Goal: Task Accomplishment & Management: Use online tool/utility

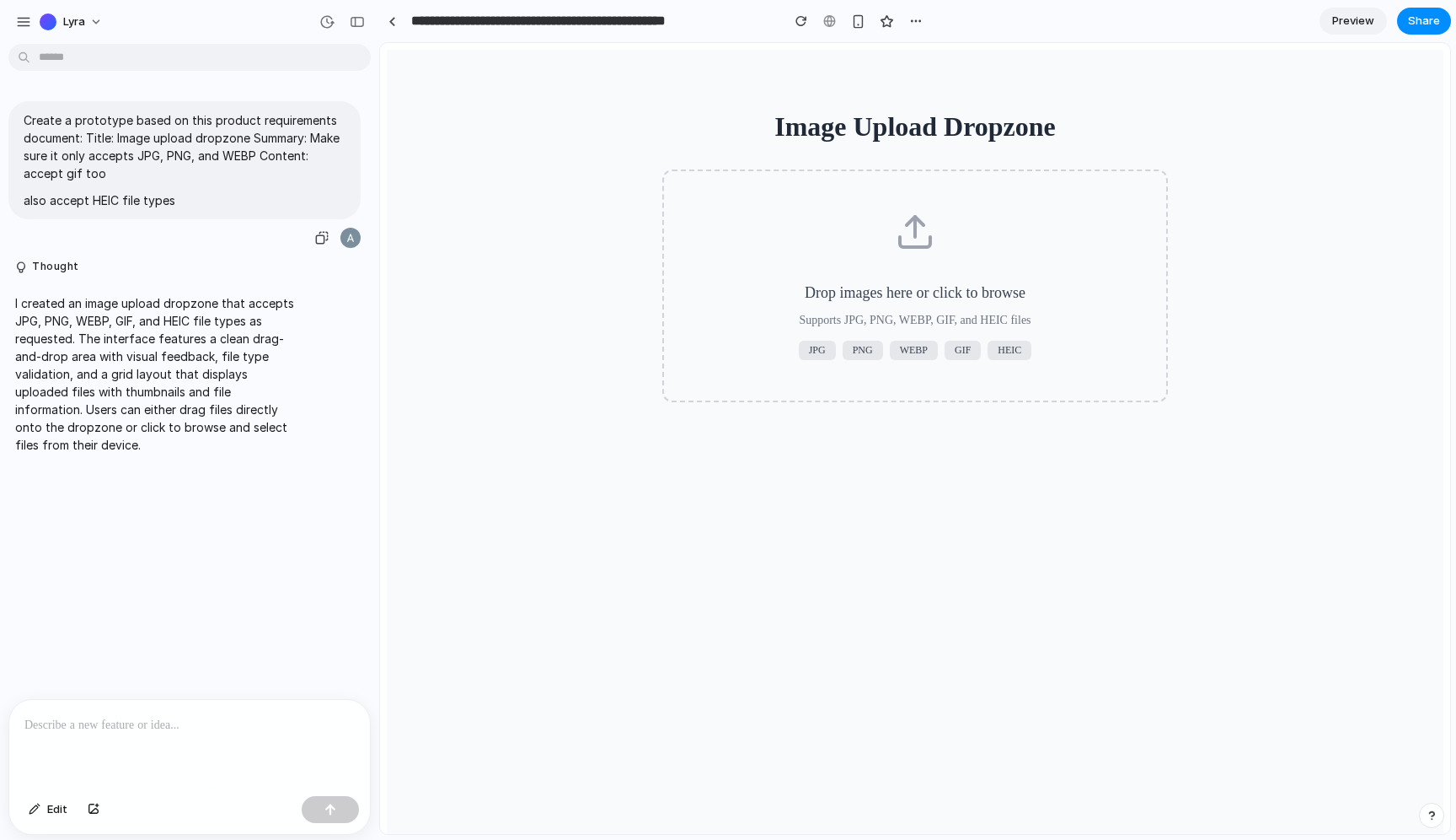
click at [26, 115] on p "Create a prototype based on this product requirements document: Title: Image up…" at bounding box center [184, 146] width 322 height 71
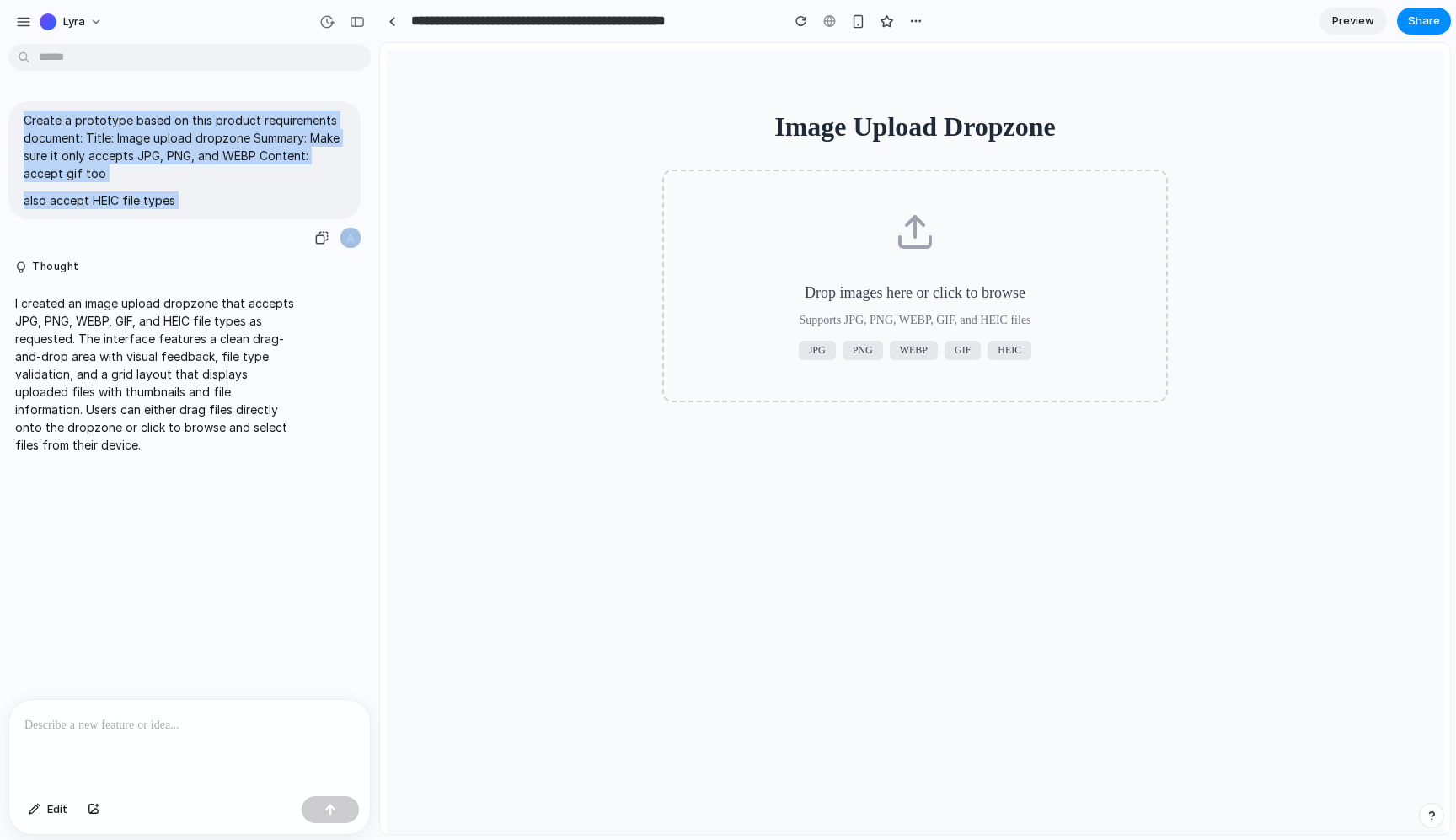
drag, startPoint x: 26, startPoint y: 115, endPoint x: 234, endPoint y: 217, distance: 231.7
click at [234, 217] on div "Create a prototype based on this product requirements document: Title: Image up…" at bounding box center [185, 160] width 353 height 118
